Goal: Submit feedback/report problem: Submit feedback/report problem

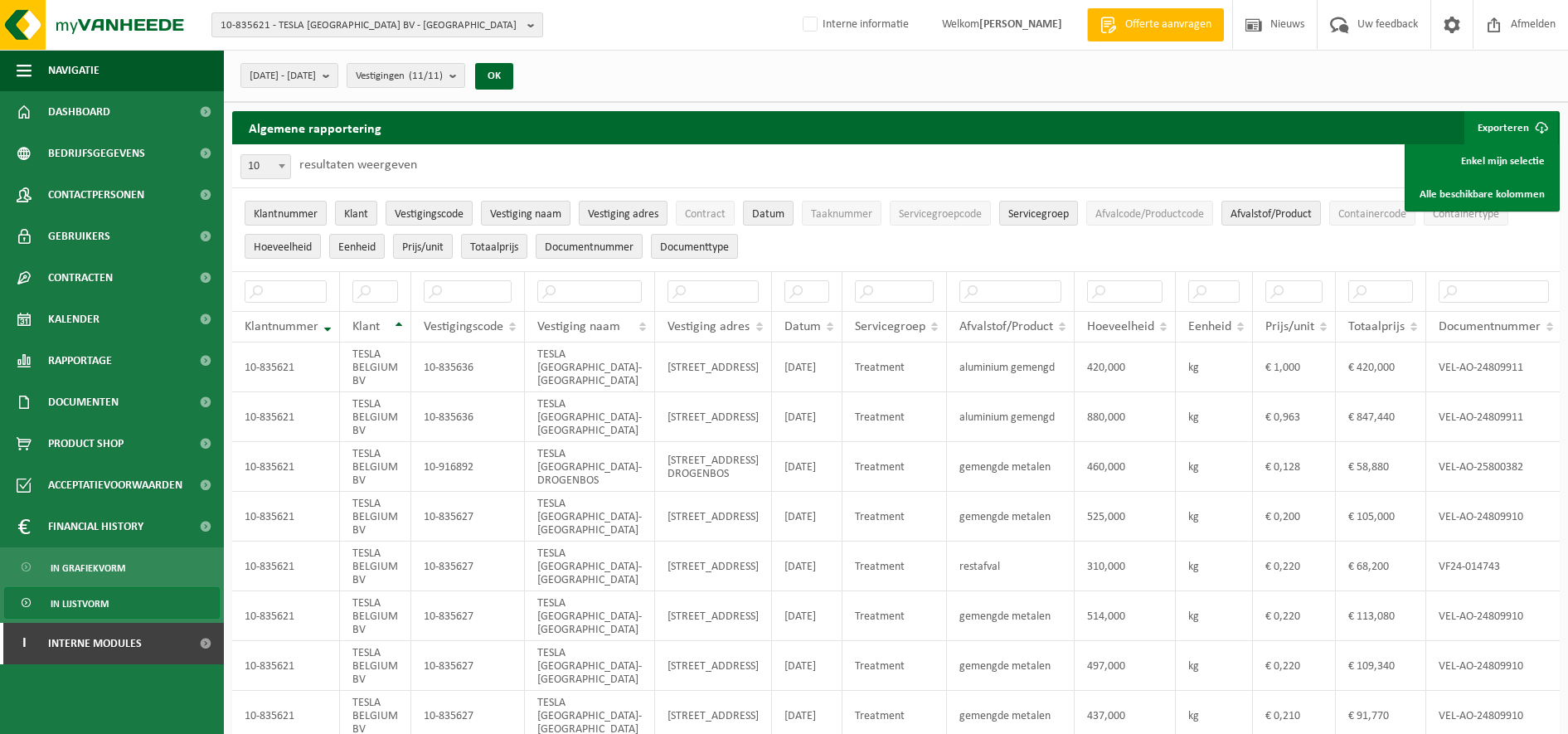
click at [342, 26] on span "10-835621 - TESLA BELGIUM BV - AARTSELAAR" at bounding box center [371, 25] width 300 height 24
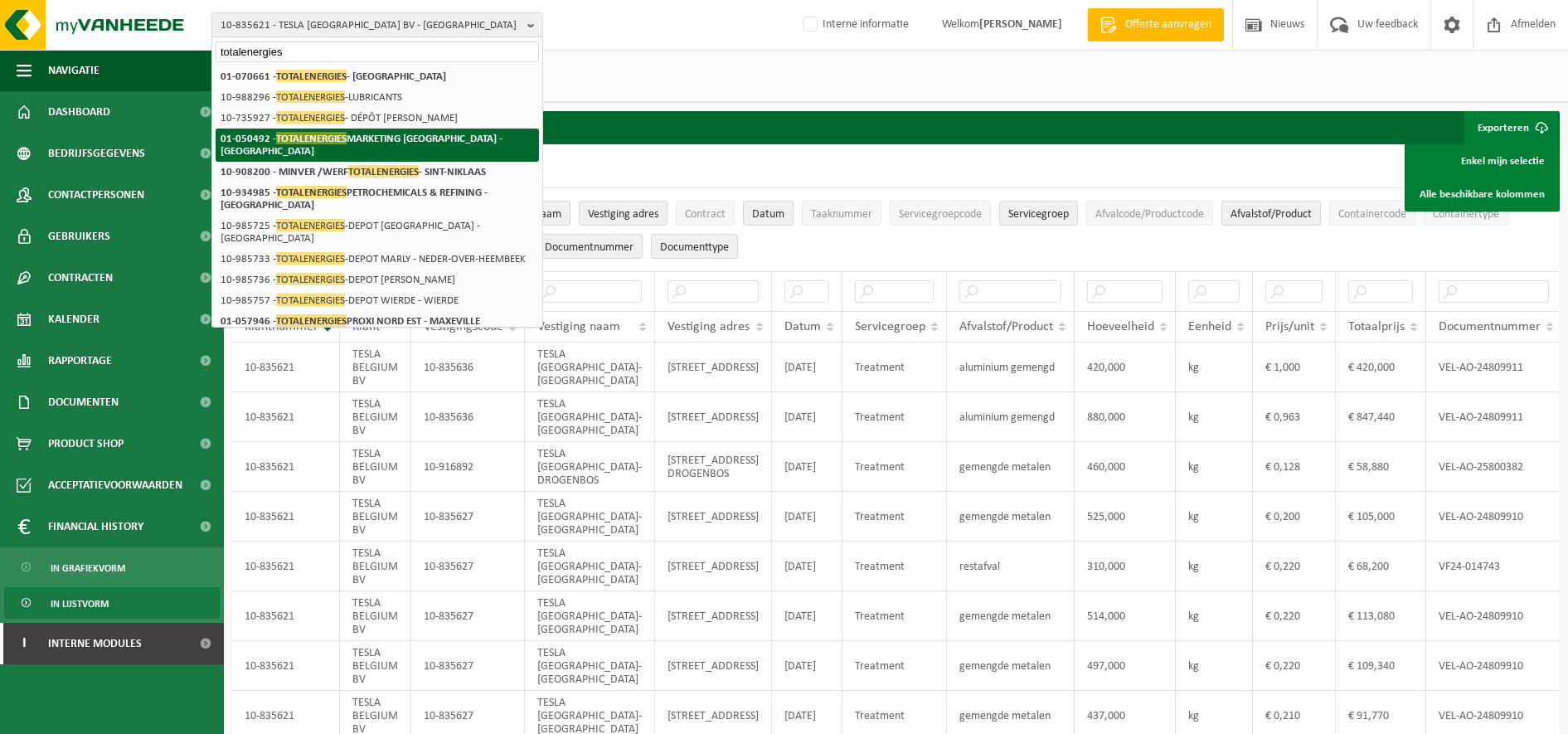
type input "totalenergies"
click at [377, 128] on li "01-050492 - TOTALENERGIES MARKETING BELGIUM - BRUSSEL" at bounding box center [378, 145] width 324 height 33
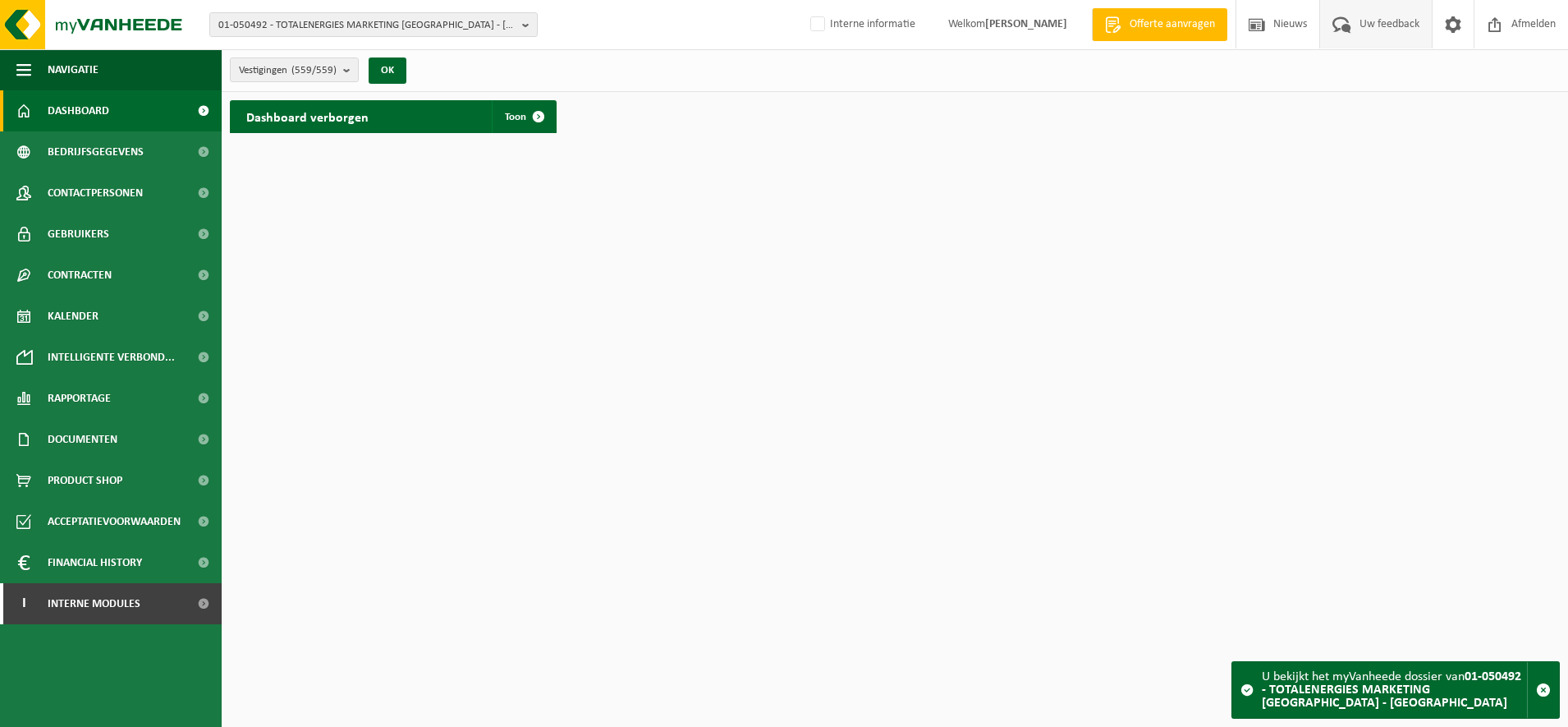
click at [1382, 20] on span "Uw feedback" at bounding box center [1389, 24] width 68 height 49
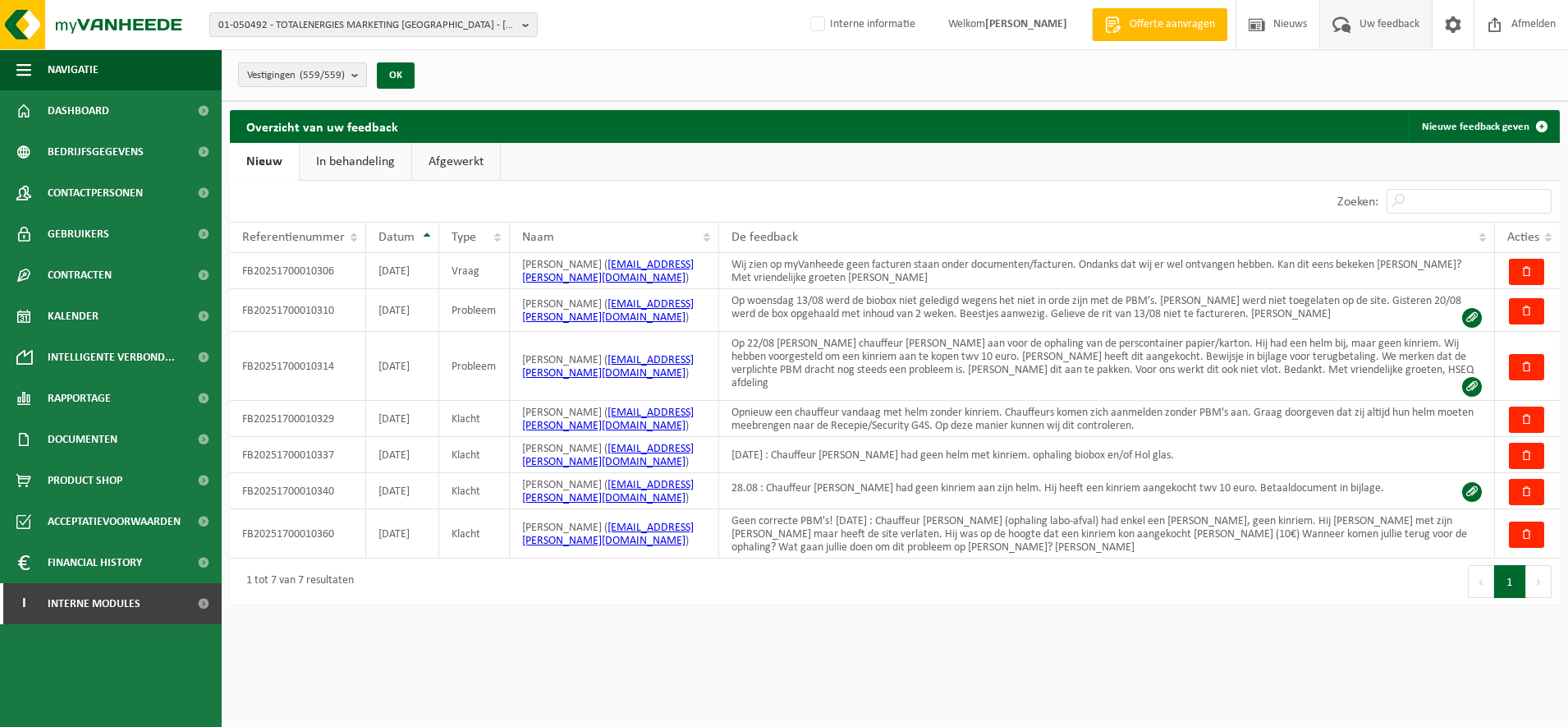
click at [953, 652] on html "01-050492 - TOTALENERGIES MARKETING BELGIUM - BRUSSEL 01-050492 - TOTALENERGIES…" at bounding box center [784, 363] width 1568 height 727
